Goal: Find specific page/section: Find specific page/section

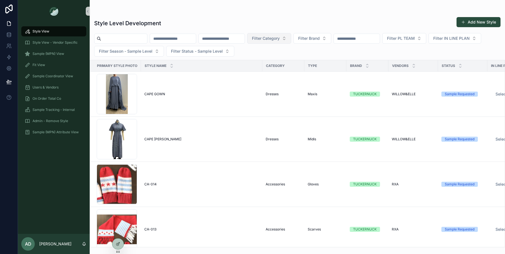
click at [291, 39] on button "Filter Category" at bounding box center [269, 38] width 44 height 11
click at [320, 38] on span "Filter Brand" at bounding box center [309, 39] width 22 height 6
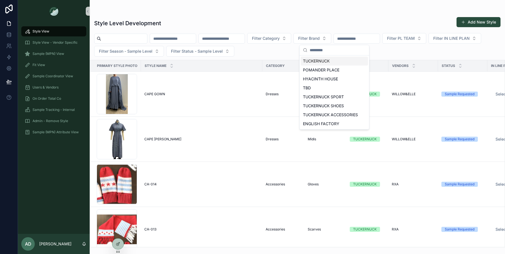
click at [319, 61] on div "TUCKERNUCK" at bounding box center [333, 61] width 67 height 9
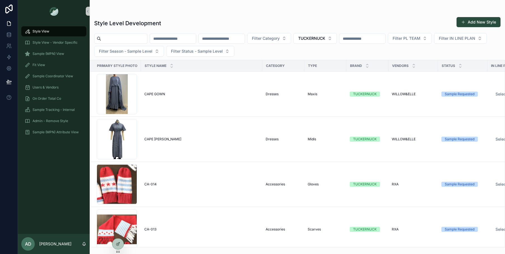
click at [201, 57] on div "Style Level Development Add New Style Filter Category TUCKERNUCK Filter PL TEAM…" at bounding box center [297, 130] width 415 height 234
click at [164, 55] on button "Filter Season - Sample Level" at bounding box center [129, 51] width 70 height 11
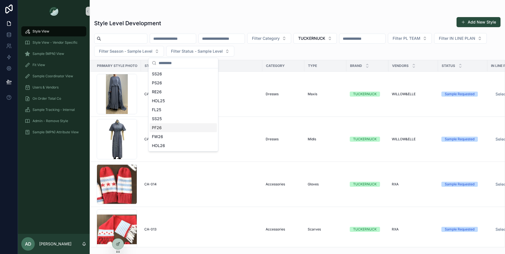
click at [169, 127] on div "PF26" at bounding box center [183, 127] width 67 height 9
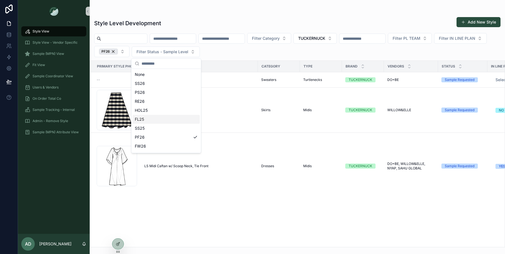
click at [293, 55] on div "Filter Category TUCKERNUCK Filter PL TEAM Filter IN LINE PLAN PF26 Filter Statu…" at bounding box center [297, 45] width 415 height 24
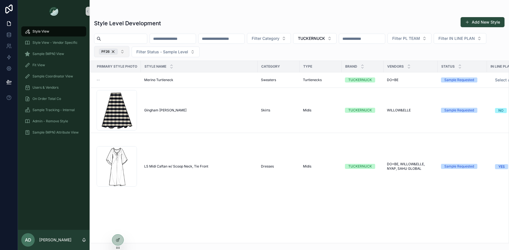
click at [118, 52] on div "PF26" at bounding box center [108, 51] width 19 height 6
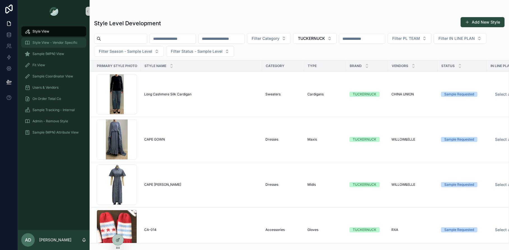
click at [46, 44] on span "Style View - Vendor Specific" at bounding box center [54, 42] width 45 height 4
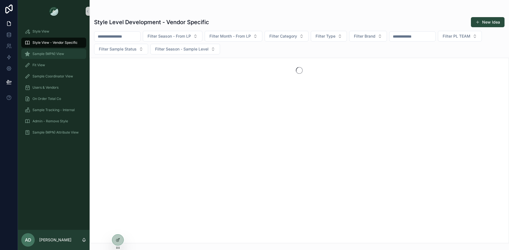
click at [46, 56] on div "Sample (MPN) View" at bounding box center [54, 53] width 58 height 9
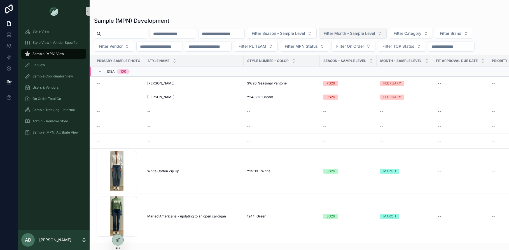
click at [356, 34] on span "Filter Month - Sample Level" at bounding box center [350, 34] width 52 height 6
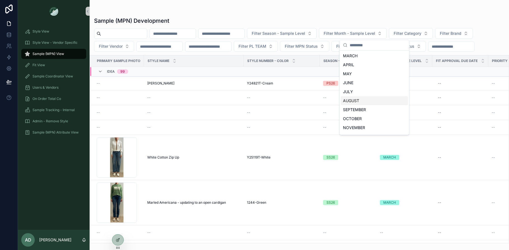
scroll to position [20, 0]
click at [355, 82] on div "JUNE" at bounding box center [374, 80] width 67 height 9
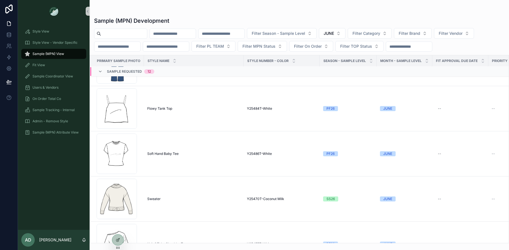
scroll to position [99, 0]
